Goal: Task Accomplishment & Management: Manage account settings

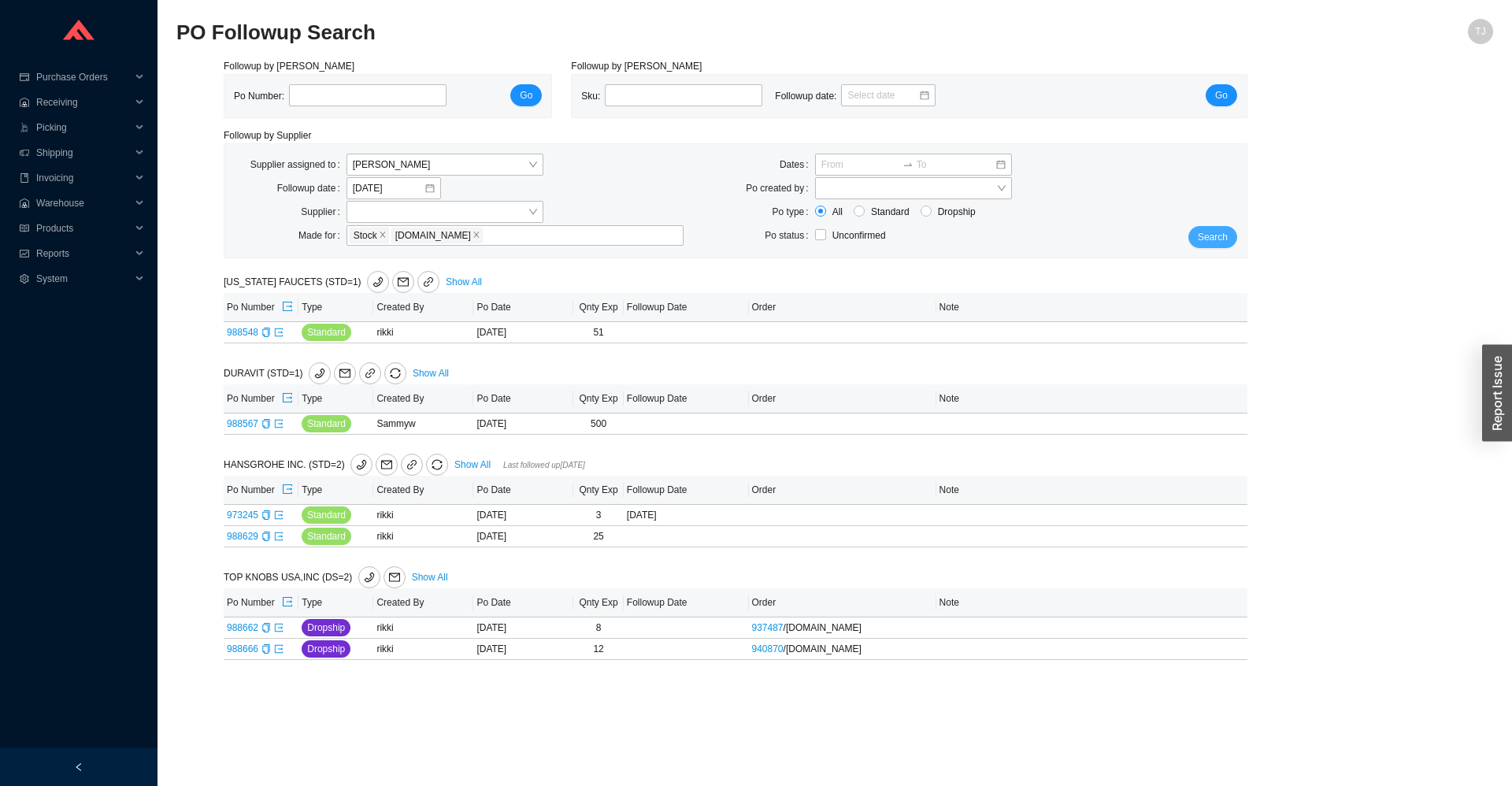
click at [1235, 235] on button "Search" at bounding box center [1213, 237] width 49 height 22
drag, startPoint x: 209, startPoint y: 464, endPoint x: 901, endPoint y: 693, distance: 728.9
click at [891, 674] on main "PO Followup Search TJ Followup by PO Po Number: Go Followup by Sku Sku: Followu…" at bounding box center [834, 402] width 1317 height 767
click at [903, 701] on main "PO Followup Search TJ Followup by PO Po Number: Go Followup by Sku Sku: Followu…" at bounding box center [834, 402] width 1317 height 767
drag, startPoint x: 242, startPoint y: 281, endPoint x: 639, endPoint y: 709, distance: 583.8
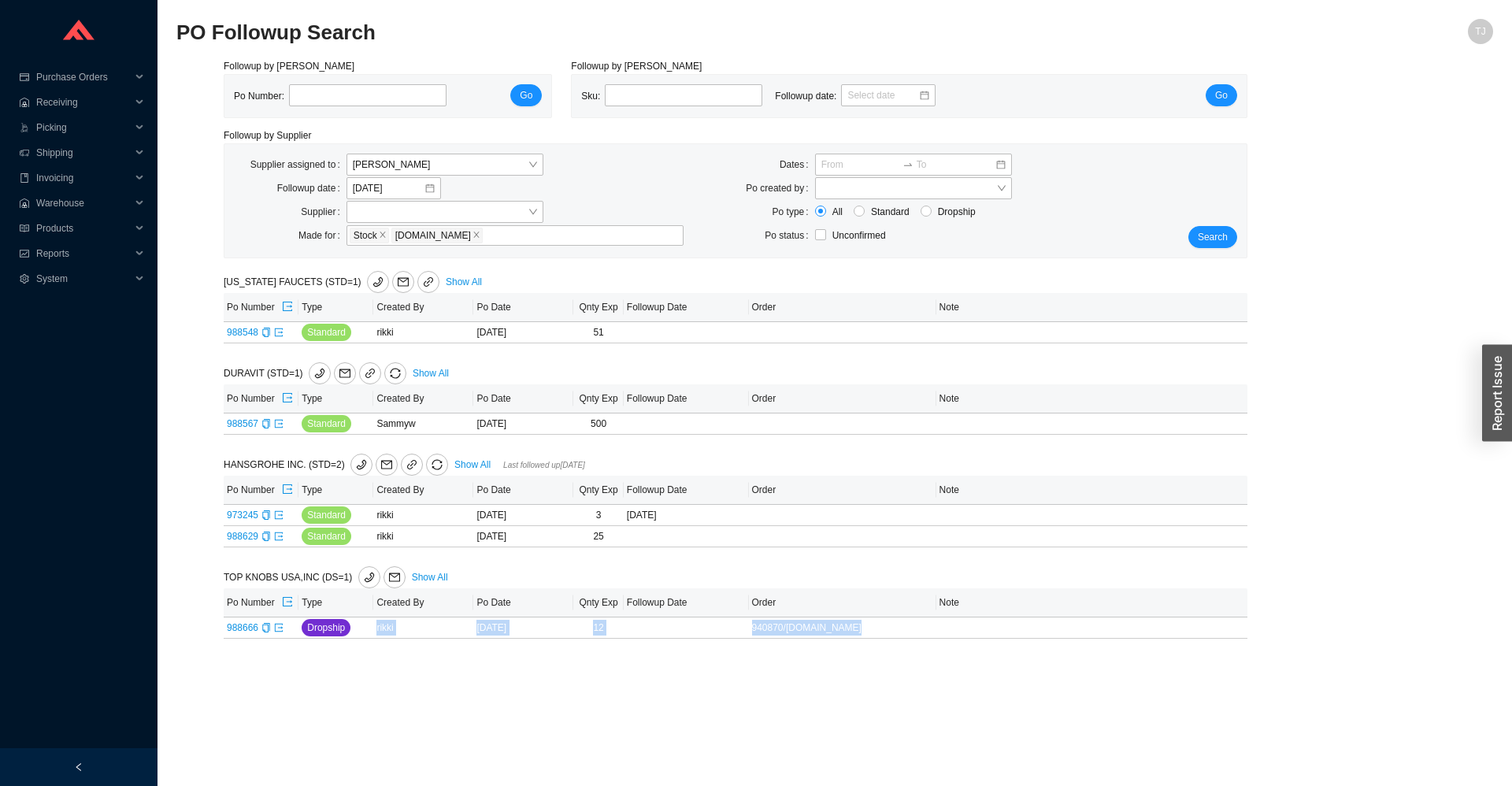
click at [616, 703] on main "PO Followup Search TJ Followup by PO Po Number: Go Followup by Sku Sku: Followu…" at bounding box center [834, 402] width 1317 height 767
click at [651, 714] on main "PO Followup Search TJ Followup by PO Po Number: Go Followup by Sku Sku: Followu…" at bounding box center [834, 402] width 1317 height 767
click at [50, 229] on span "Products" at bounding box center [83, 229] width 94 height 25
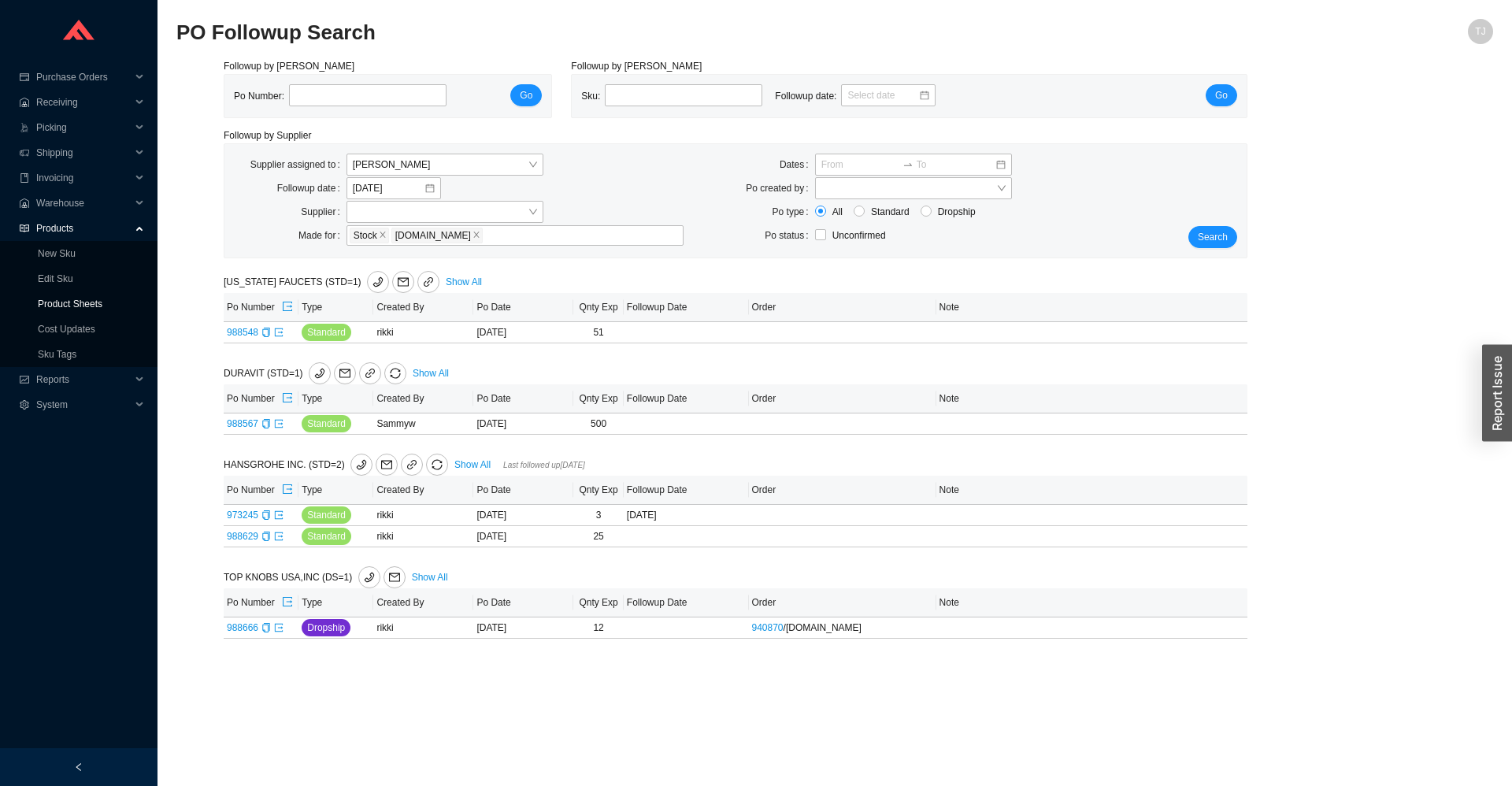
click at [68, 304] on link "Product Sheets" at bounding box center [70, 304] width 64 height 11
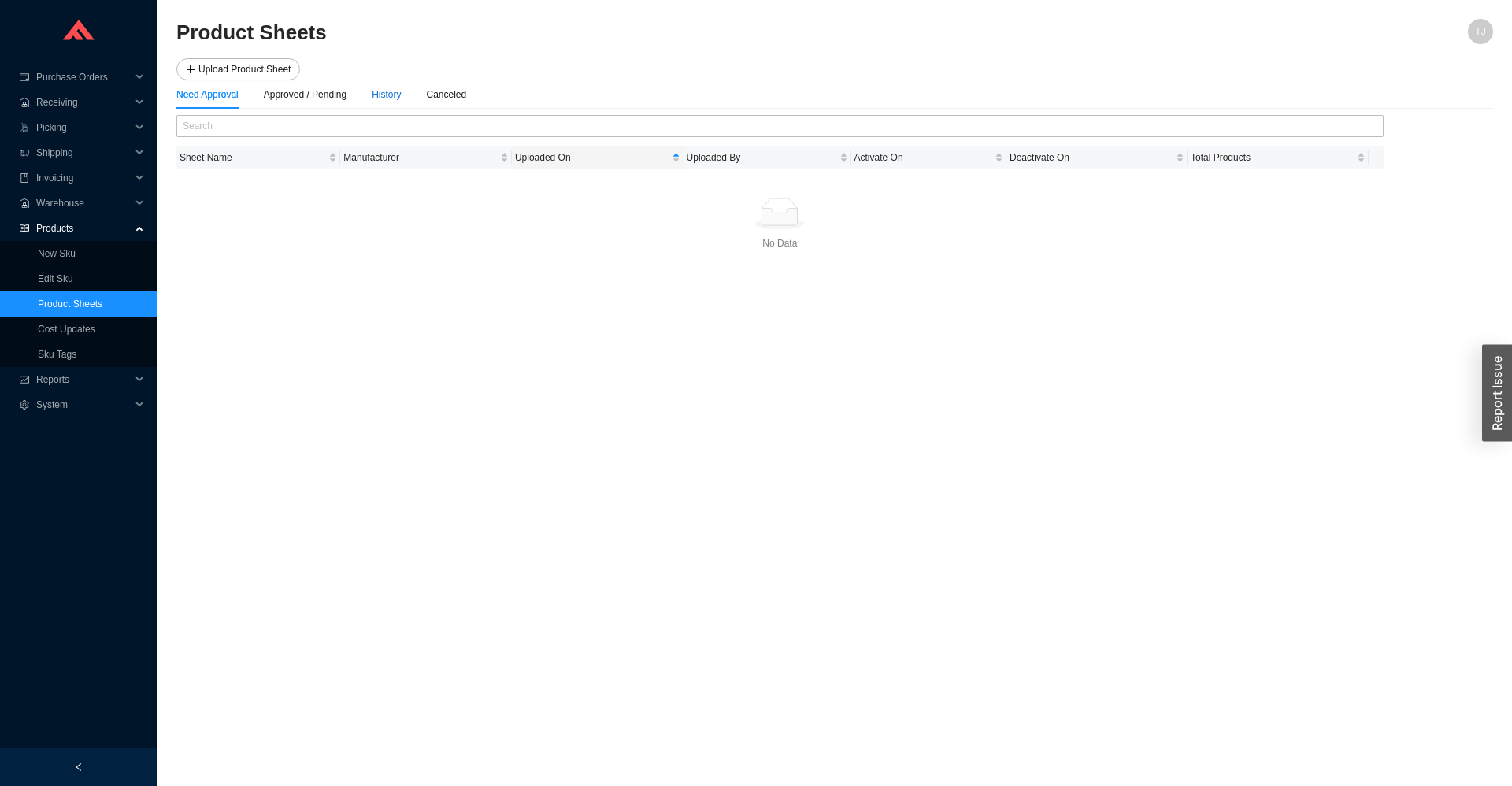
click at [387, 96] on div "History" at bounding box center [387, 94] width 29 height 16
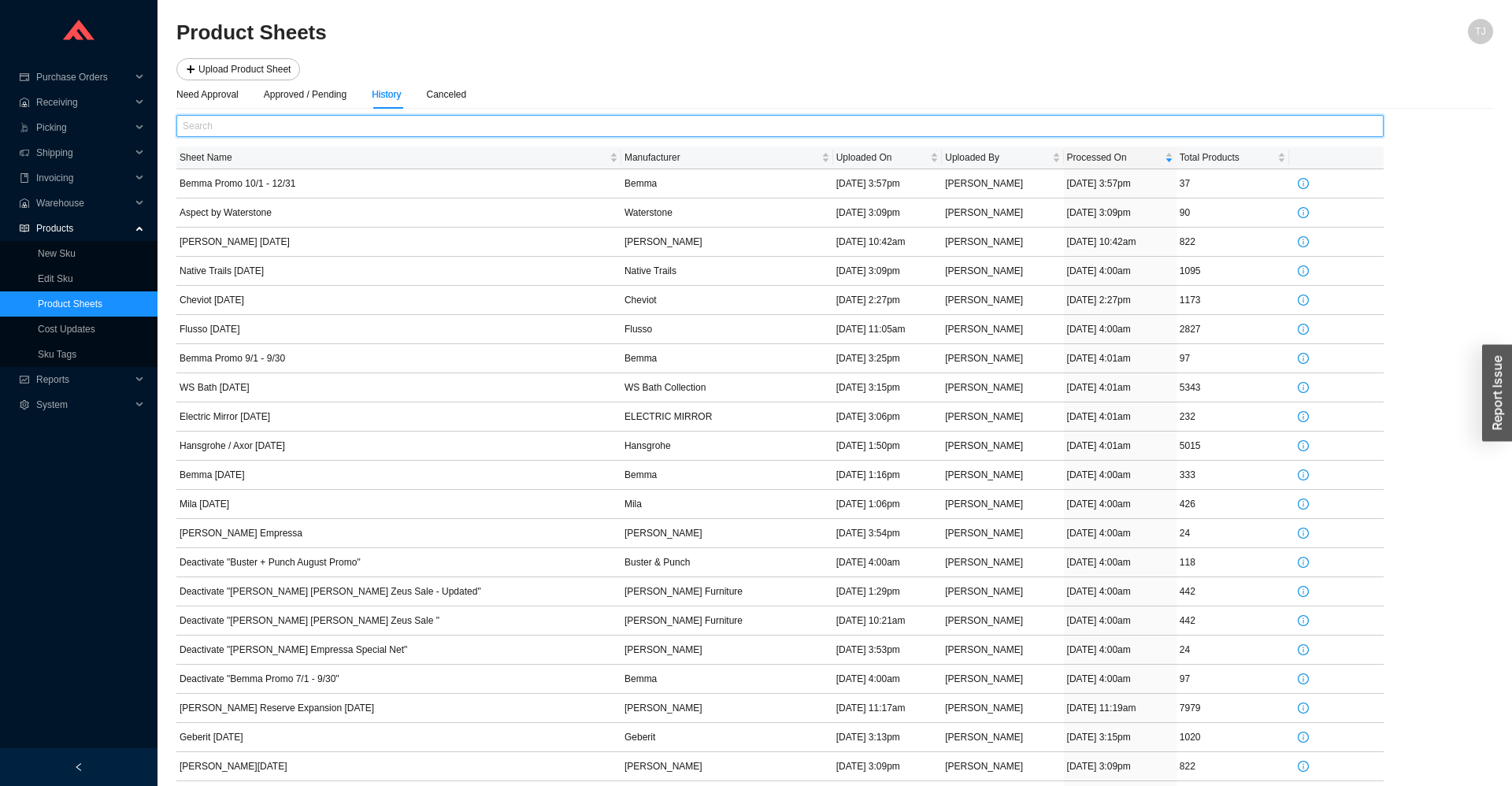
click at [381, 127] on input "text" at bounding box center [780, 126] width 1207 height 22
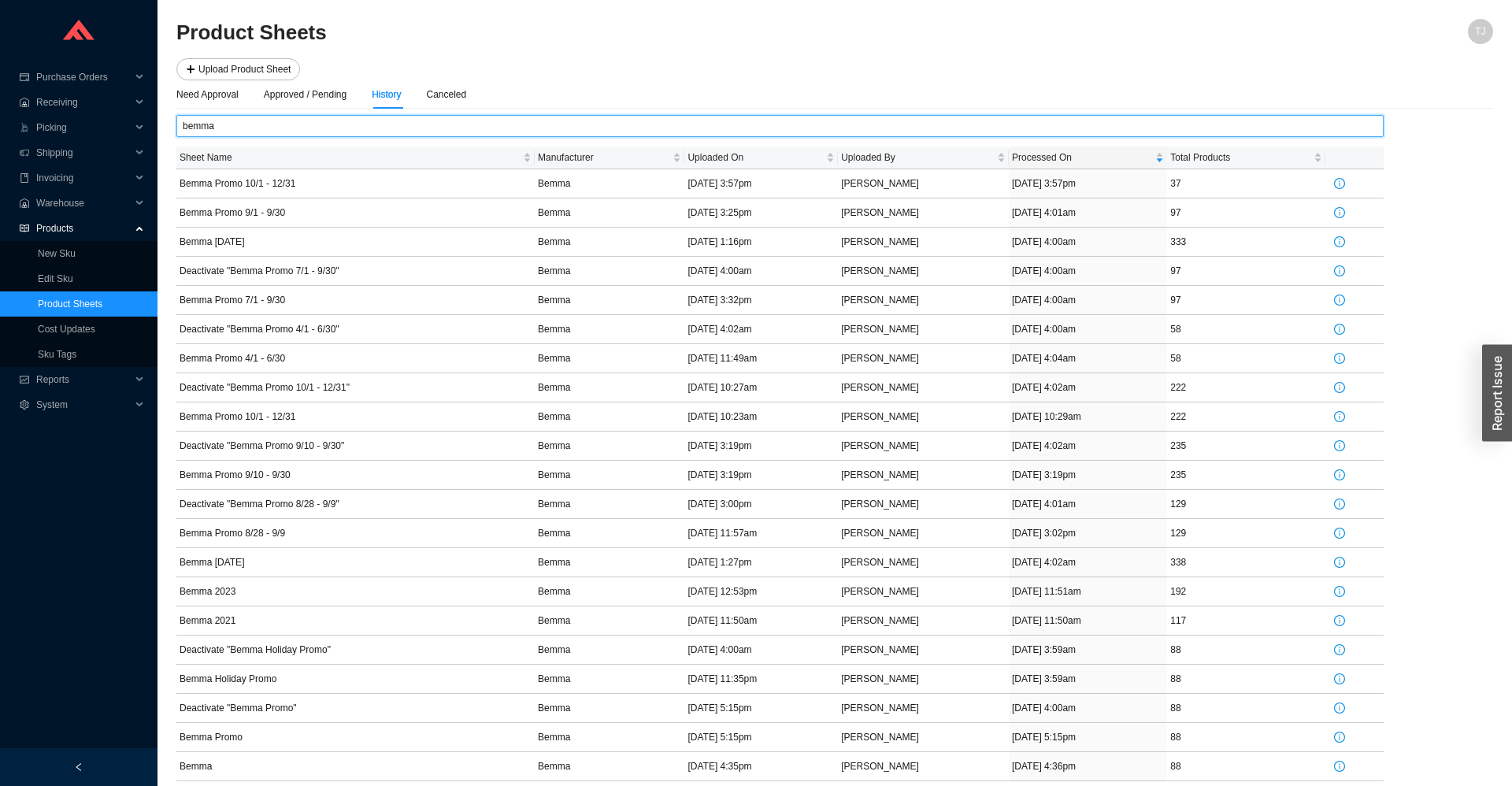
type input "bemma"
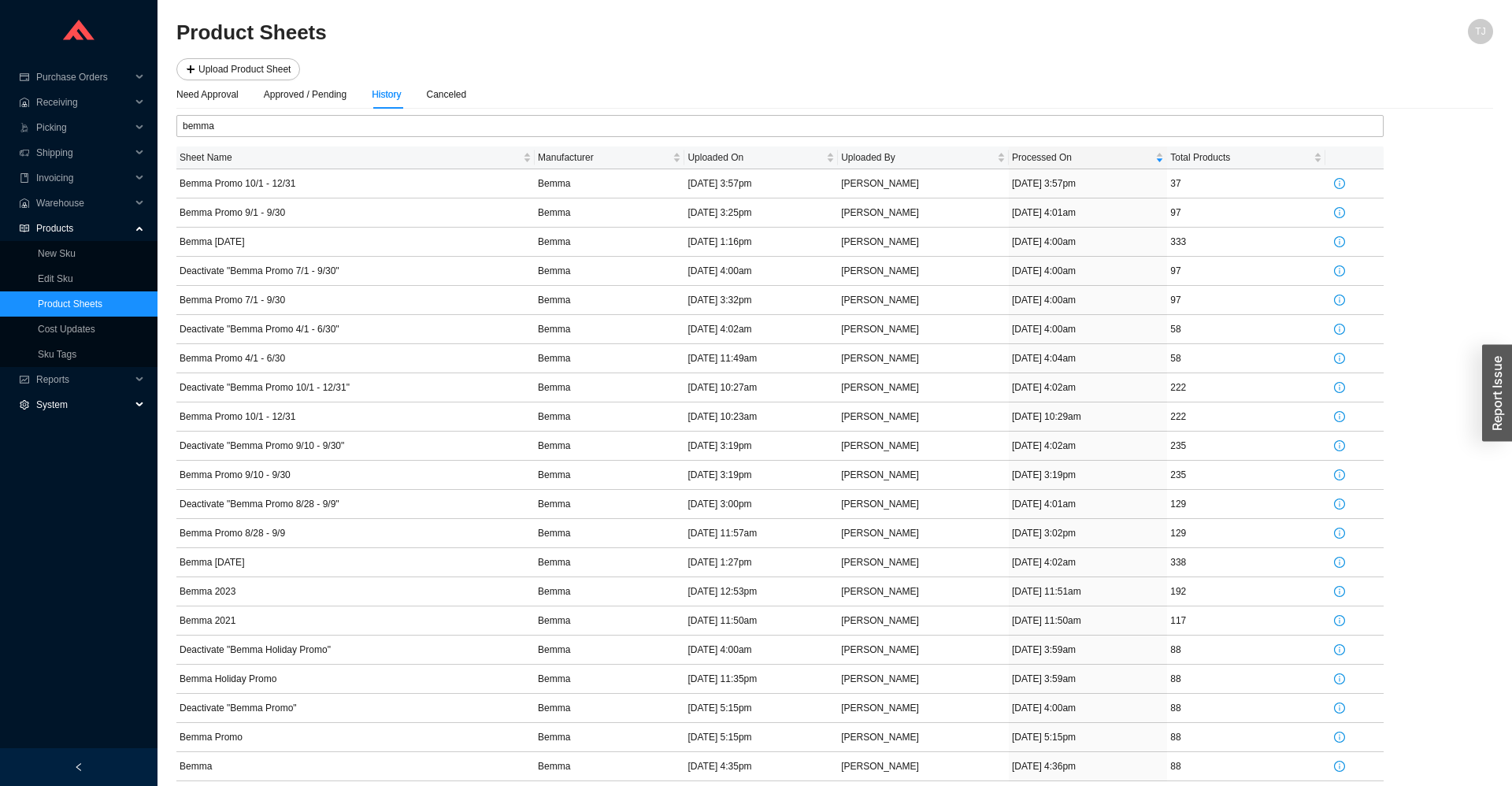
click at [61, 406] on span "System" at bounding box center [83, 405] width 94 height 25
click at [79, 434] on link "Manufacturers" at bounding box center [68, 430] width 60 height 11
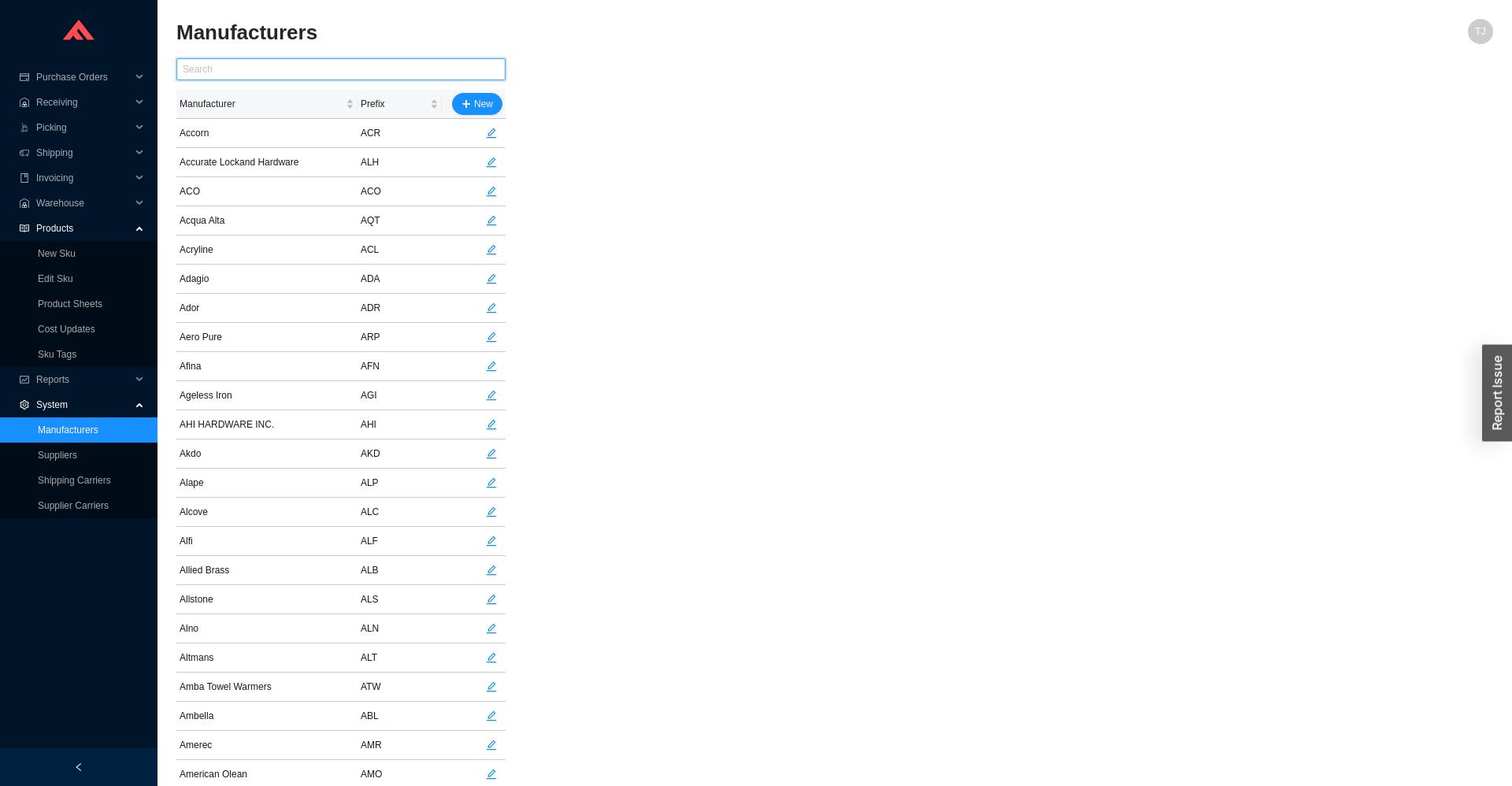
click at [273, 78] on input "text" at bounding box center [341, 69] width 329 height 22
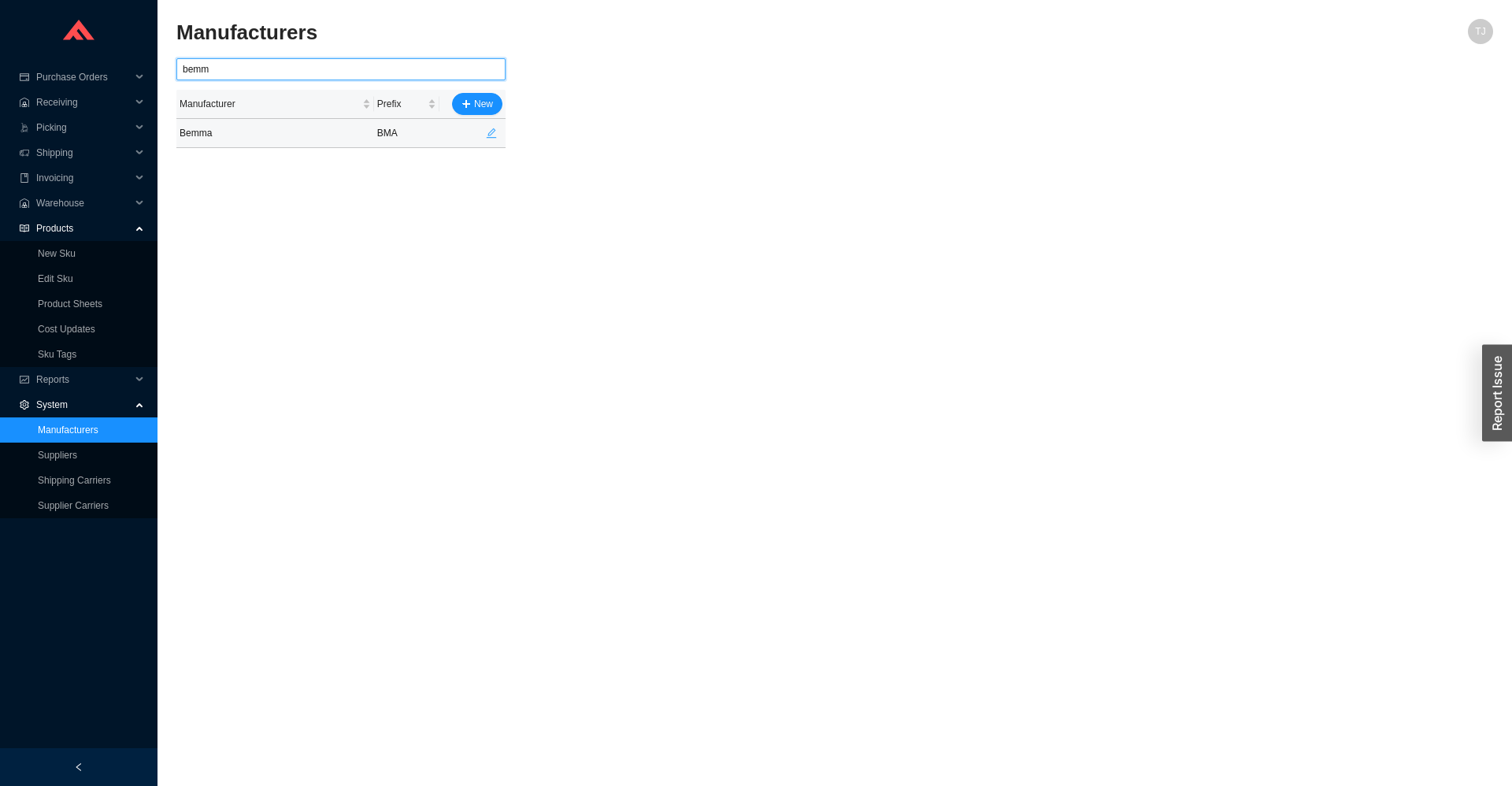
type input "bemm"
click at [487, 136] on icon "edit" at bounding box center [491, 132] width 11 height 11
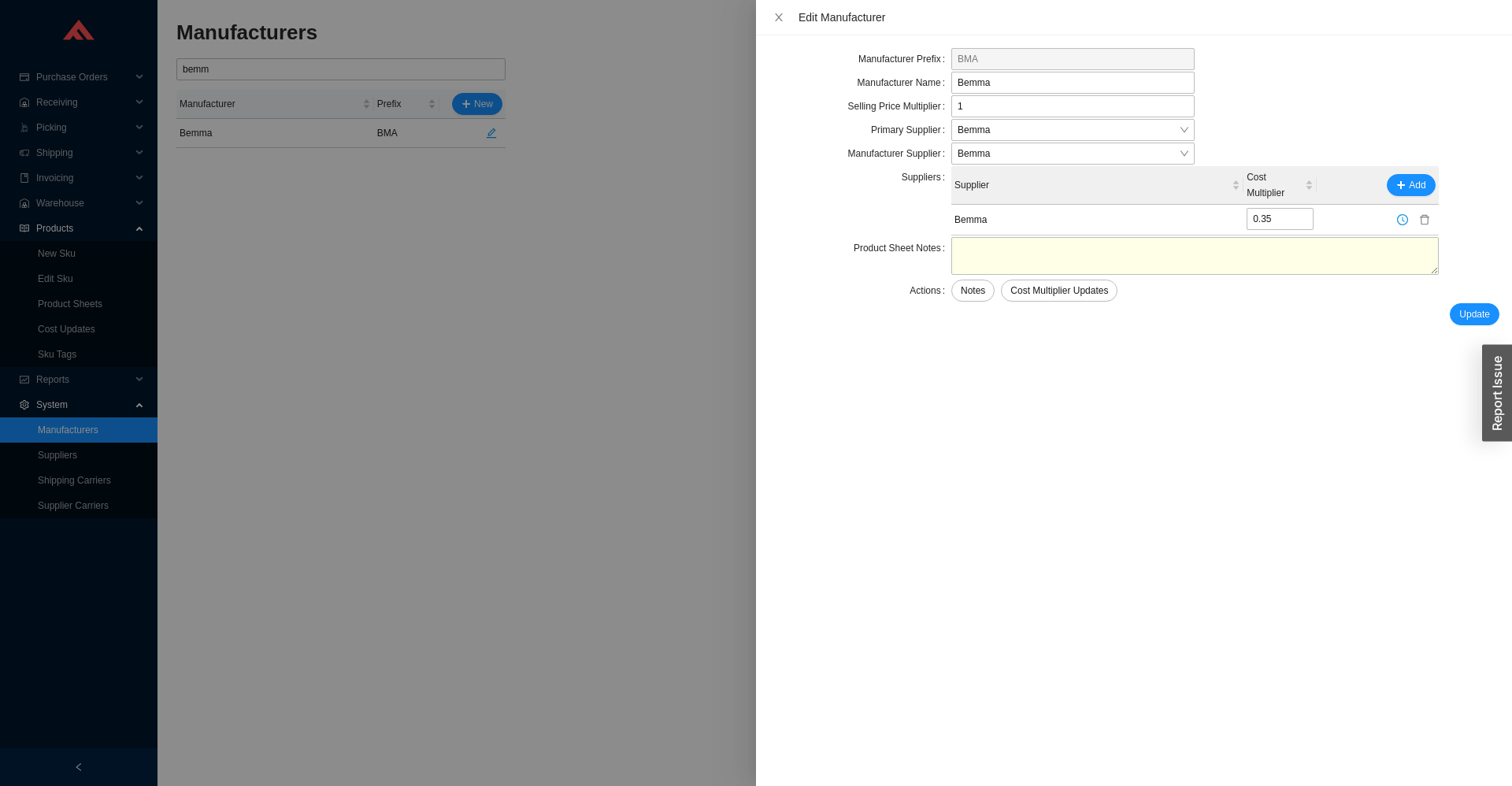
click at [55, 453] on div at bounding box center [756, 393] width 1512 height 786
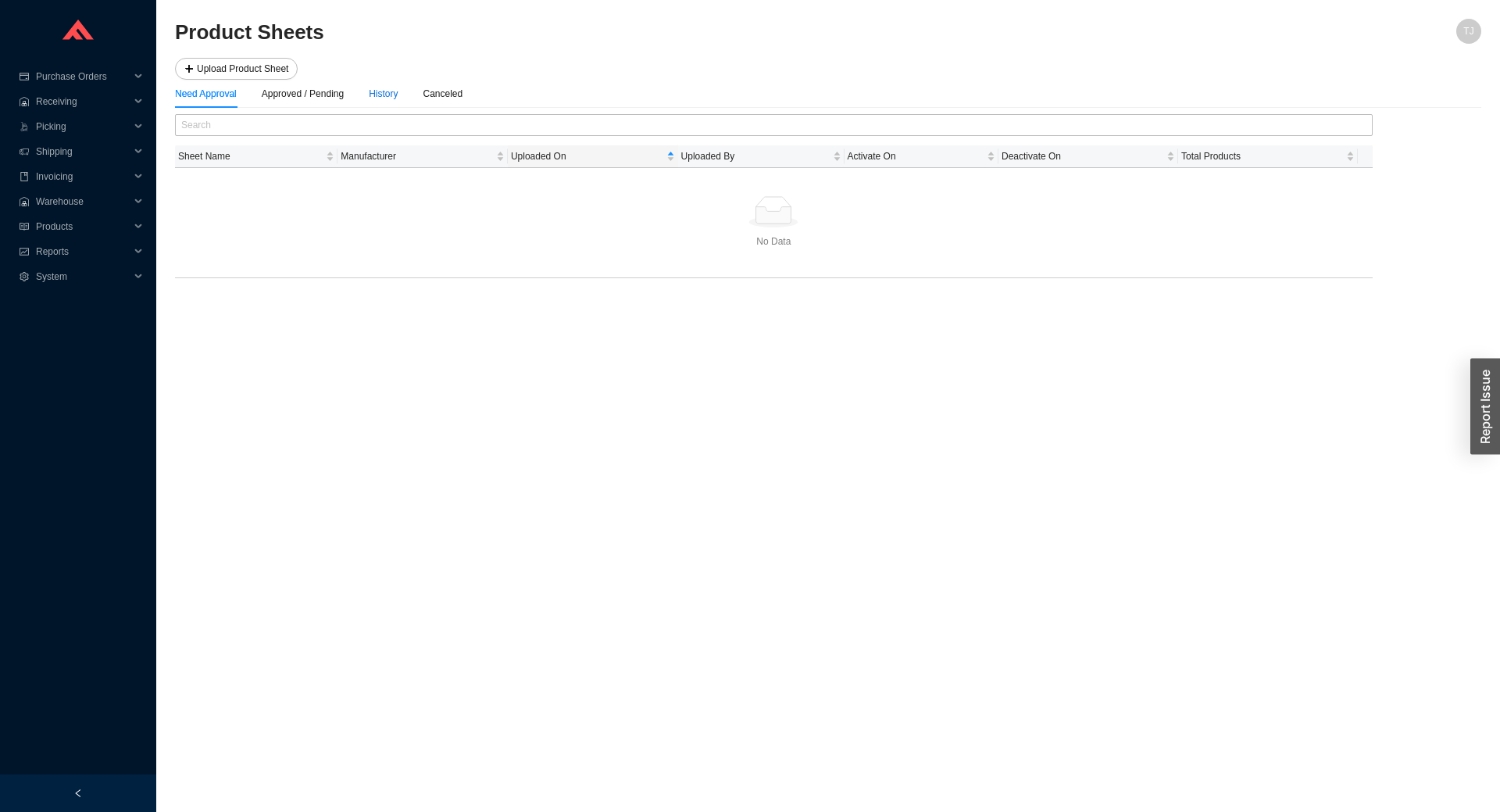
click at [378, 96] on div "History" at bounding box center [383, 94] width 29 height 15
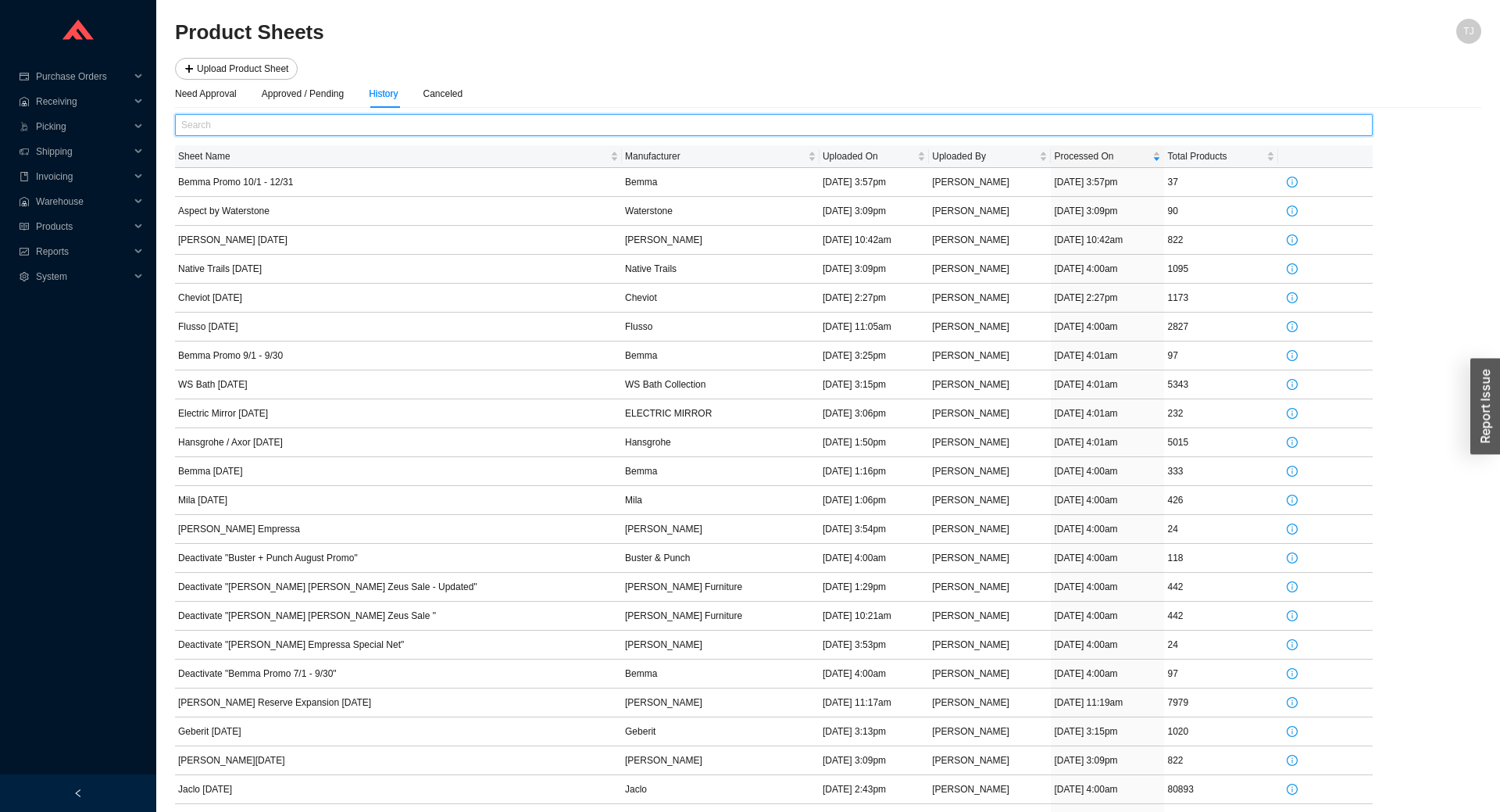
click at [362, 125] on input "text" at bounding box center [774, 125] width 1198 height 22
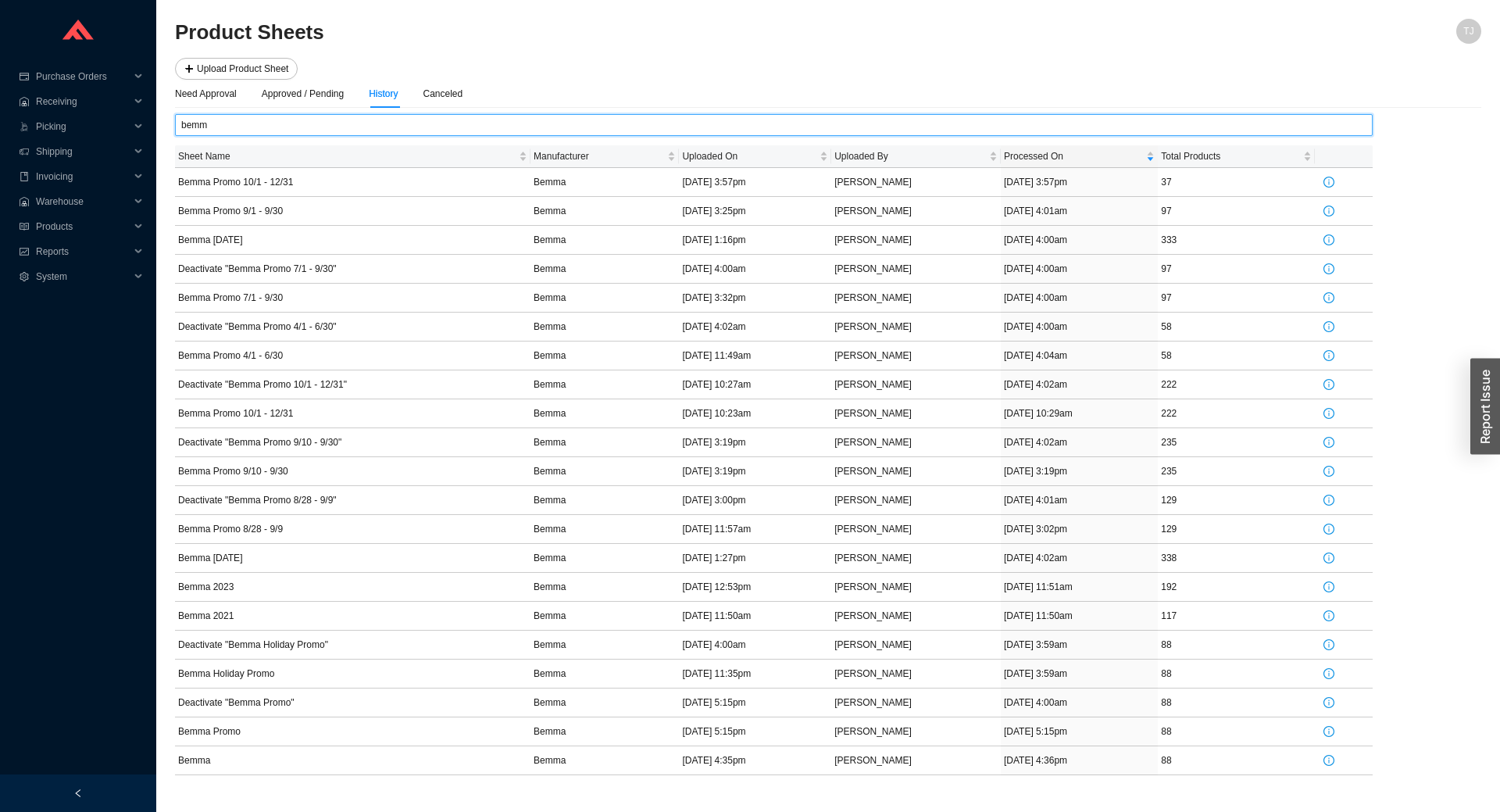
type input "bemm"
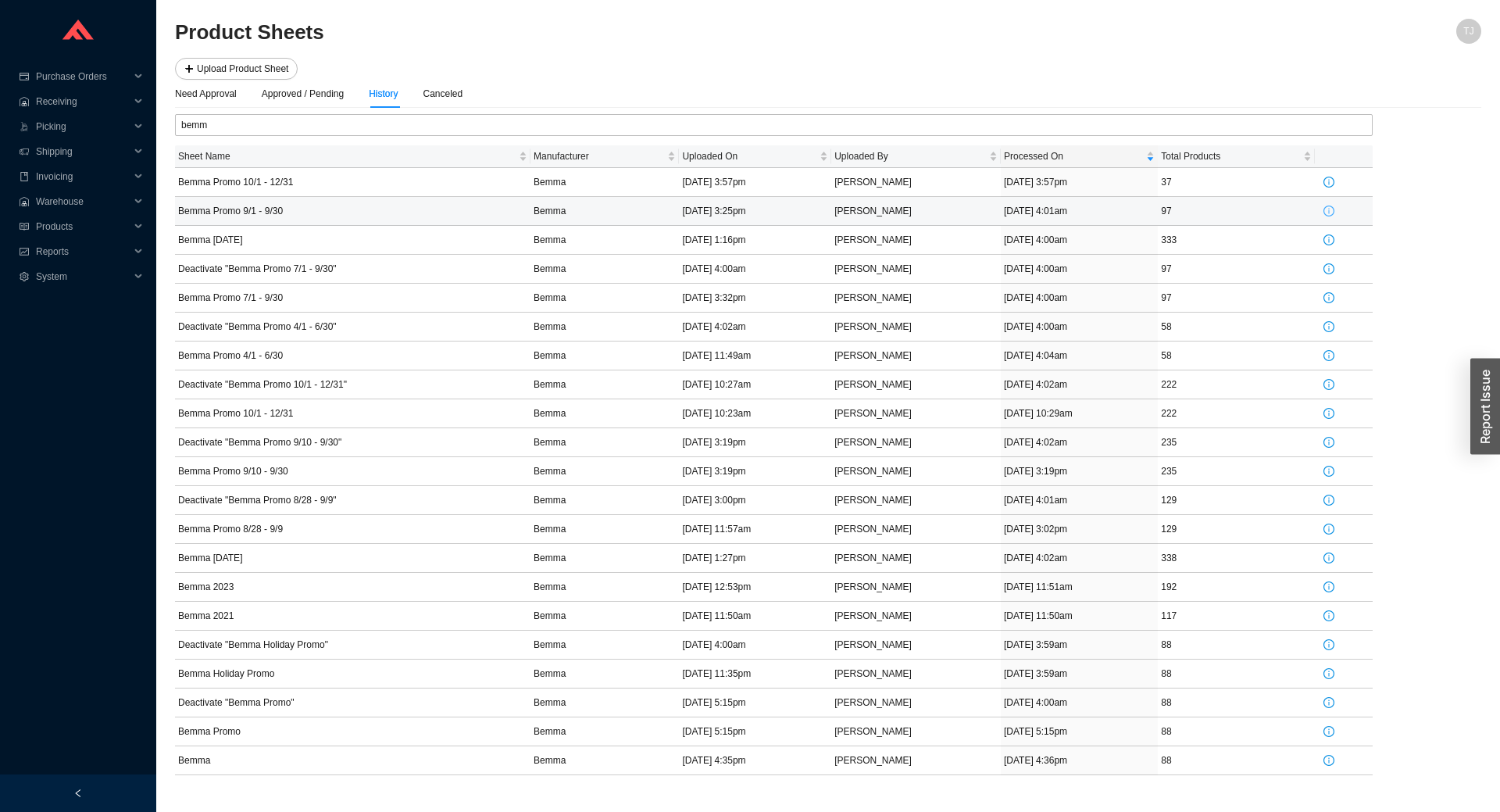
click at [1331, 211] on icon "info-circle" at bounding box center [1328, 210] width 11 height 11
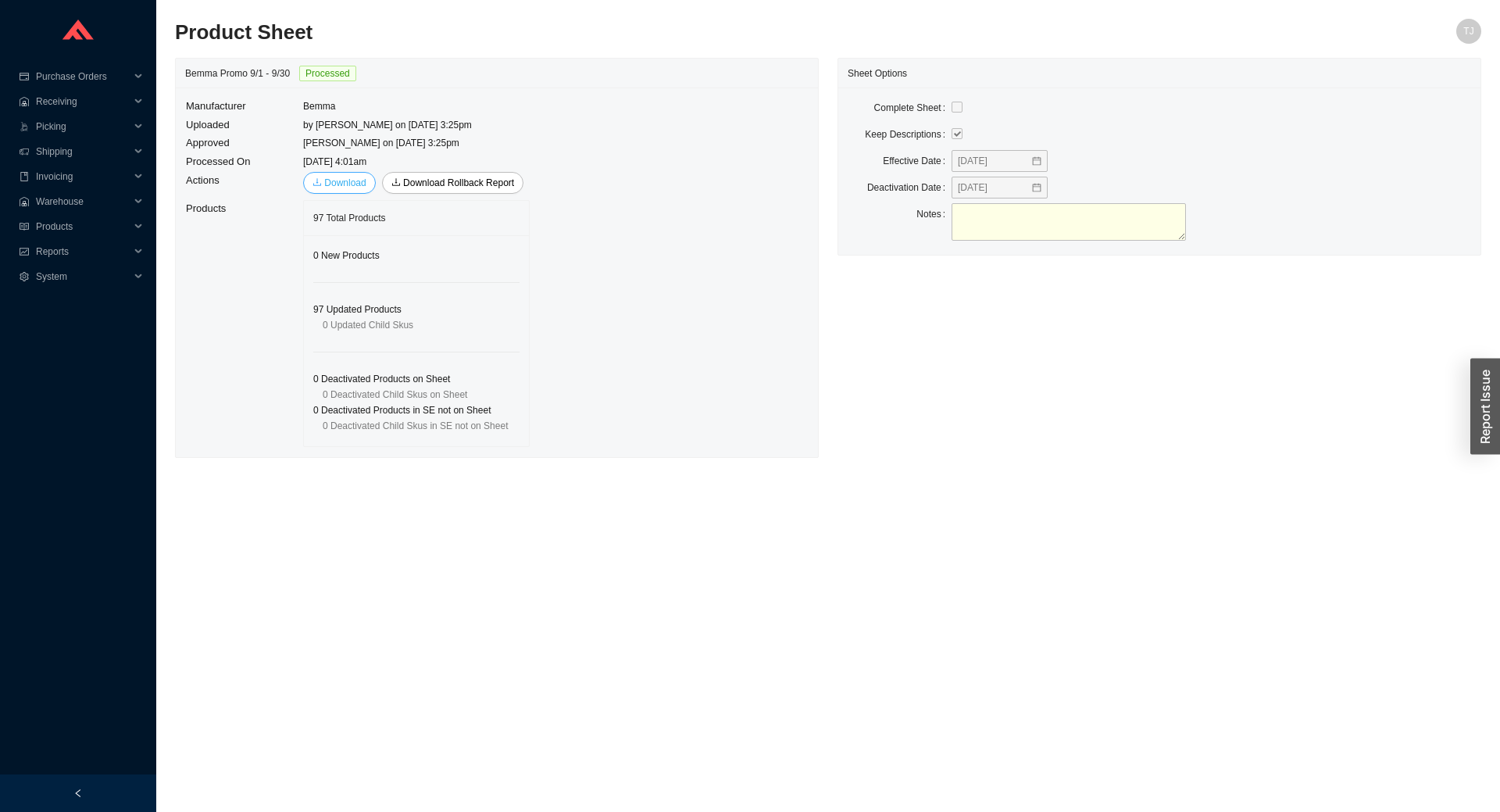
click at [345, 188] on link "Download" at bounding box center [344, 182] width 44 height 11
click at [49, 231] on span "Products" at bounding box center [82, 227] width 94 height 25
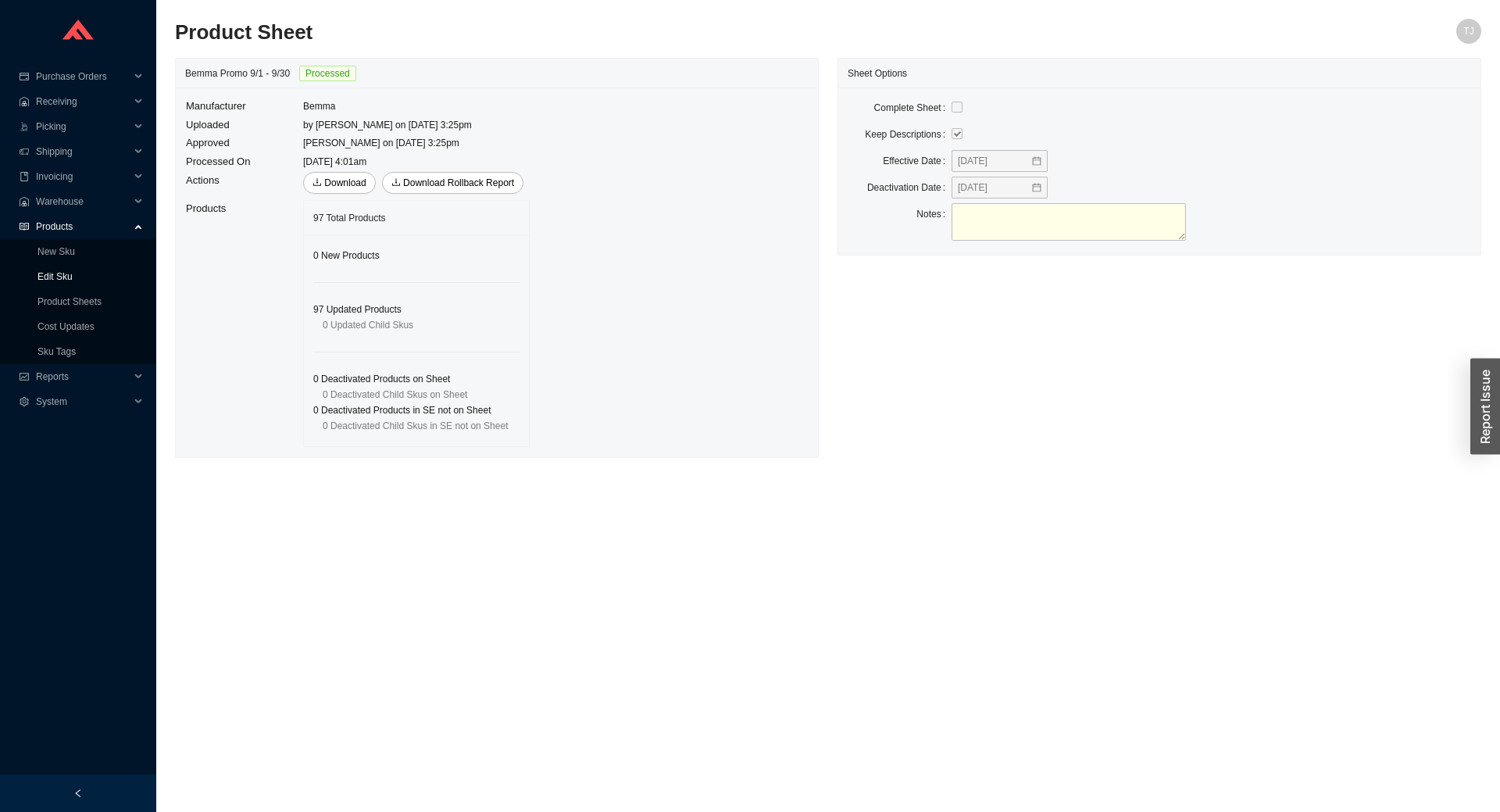
click at [70, 273] on link "Edit Sku" at bounding box center [55, 276] width 35 height 11
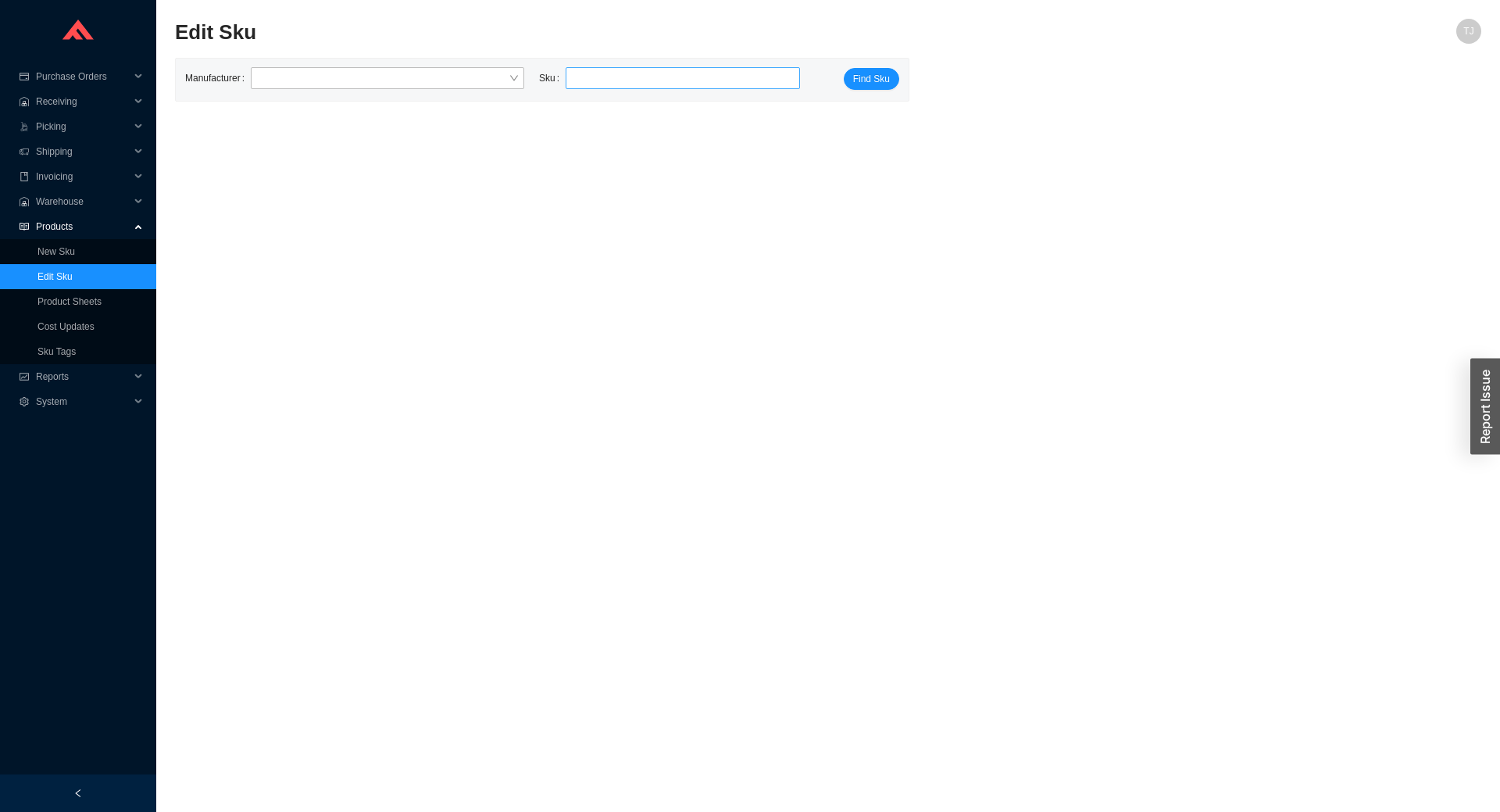
click at [599, 89] on div at bounding box center [683, 78] width 235 height 22
paste input "V-DM24SFM-07BN-C03S-3"
click at [637, 115] on div "BMA V-DM24SFM-07BN-C03S-3" at bounding box center [681, 106] width 235 height 22
type input "BMA V-DM24SFM-07BN-C03S-3"
click at [855, 76] on span "Find Sku" at bounding box center [871, 79] width 37 height 15
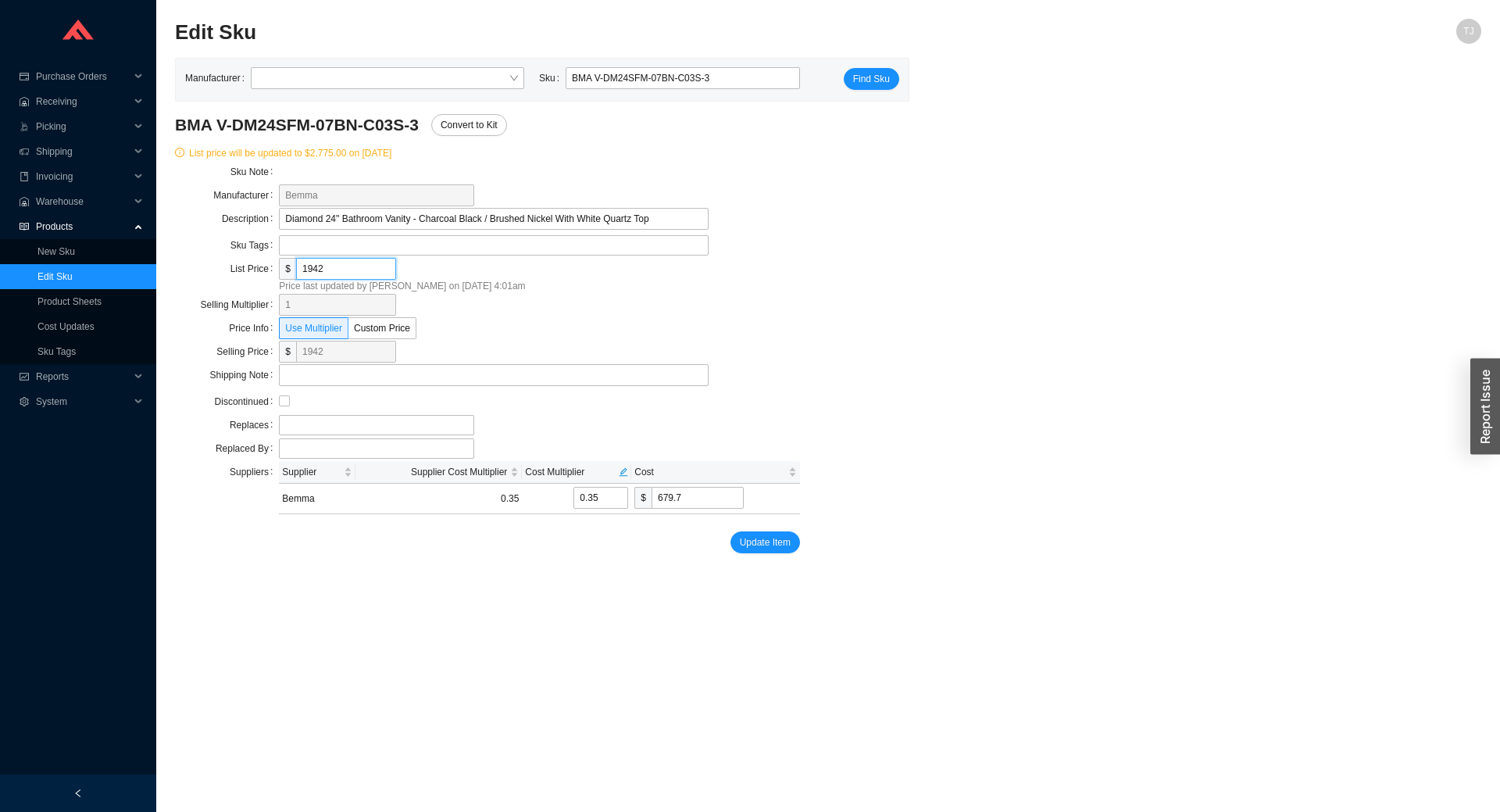
drag, startPoint x: 354, startPoint y: 266, endPoint x: 260, endPoint y: 265, distance: 94.0
click at [297, 265] on input "1942" at bounding box center [347, 268] width 100 height 22
type input "2"
type input "0.7"
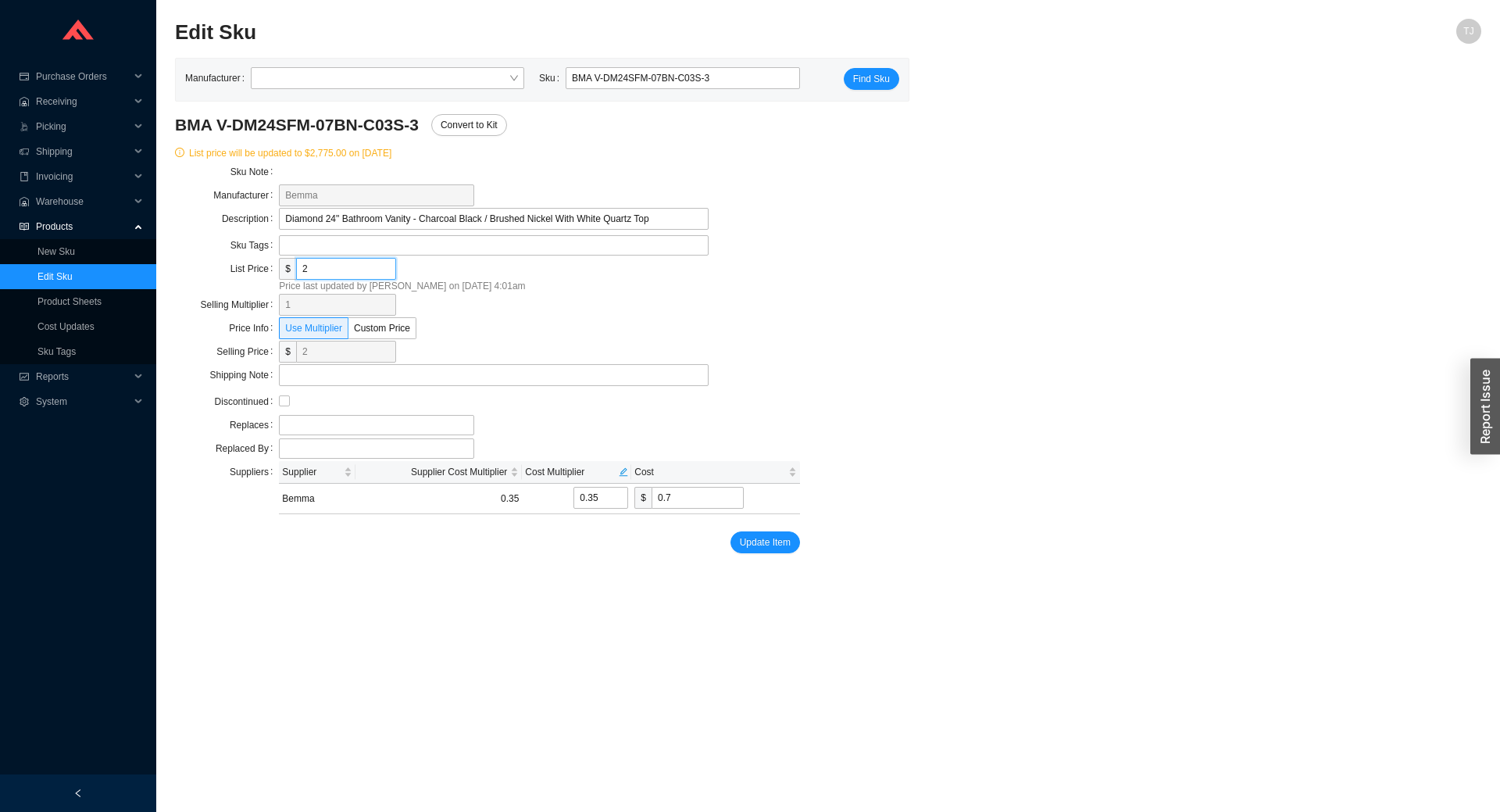
type input "27"
type input "9.45"
type input "277"
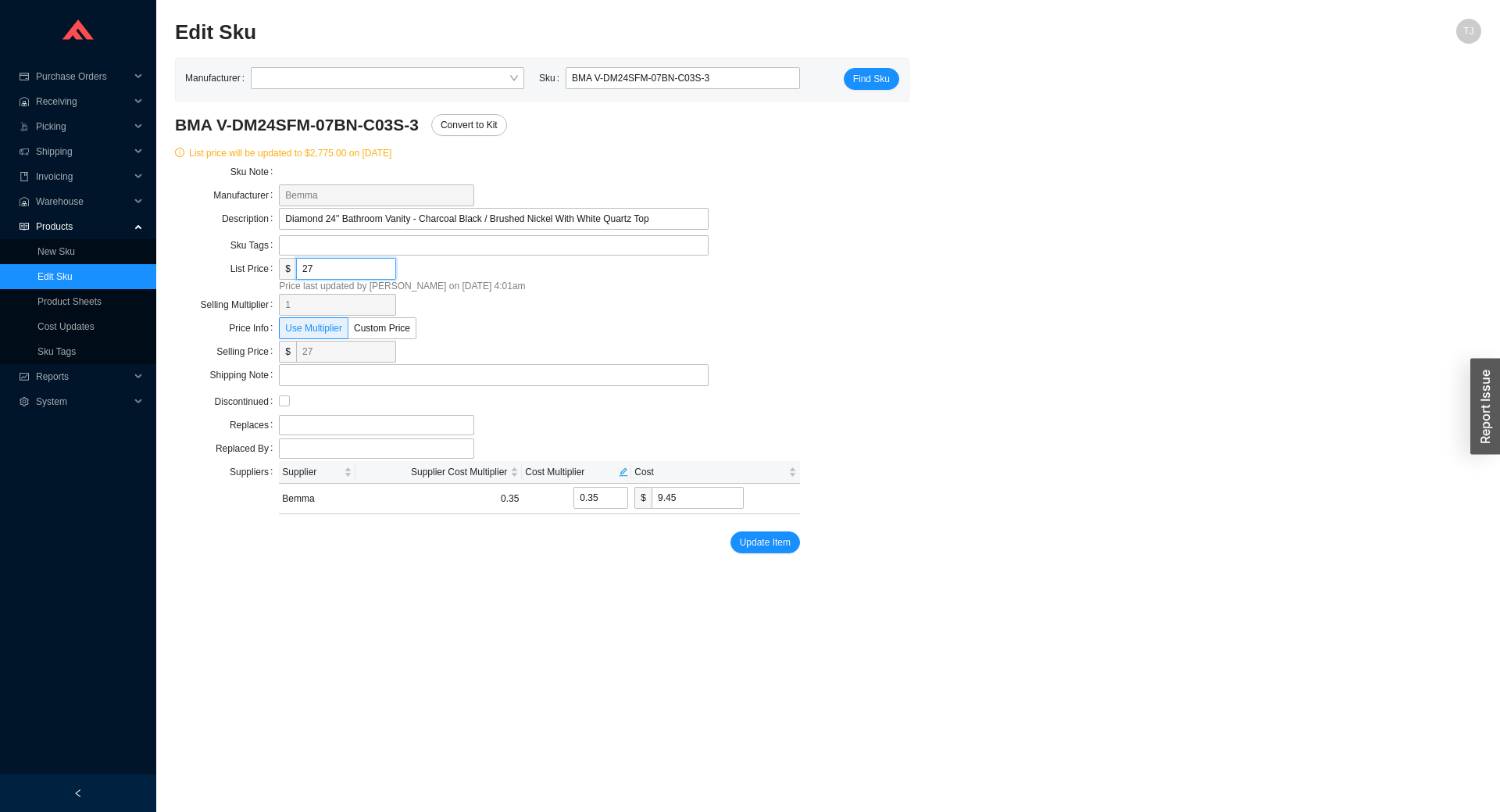
type input "96.95"
type input "2775"
type input "971.25"
type input "2775"
